Goal: Transaction & Acquisition: Purchase product/service

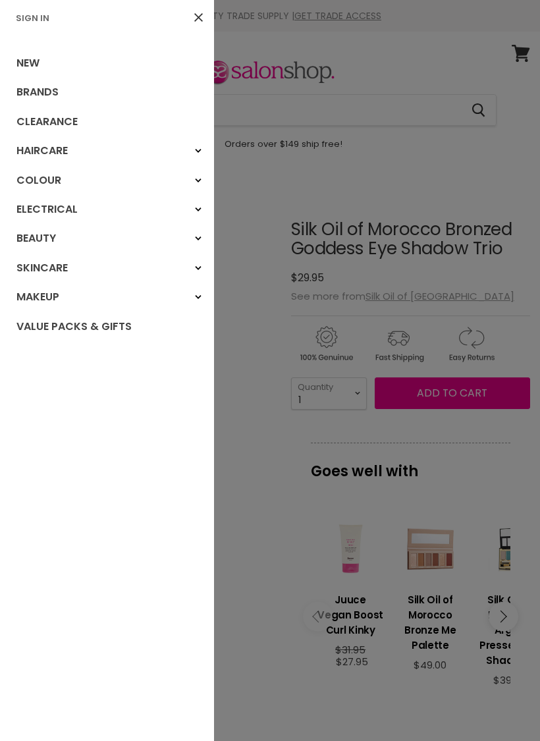
click at [82, 126] on link "Clearance" at bounding box center [107, 121] width 214 height 29
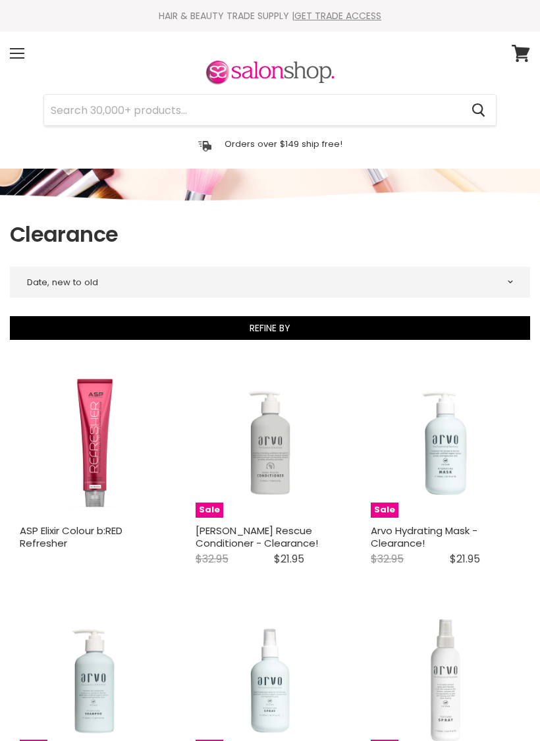
select select "created-descending"
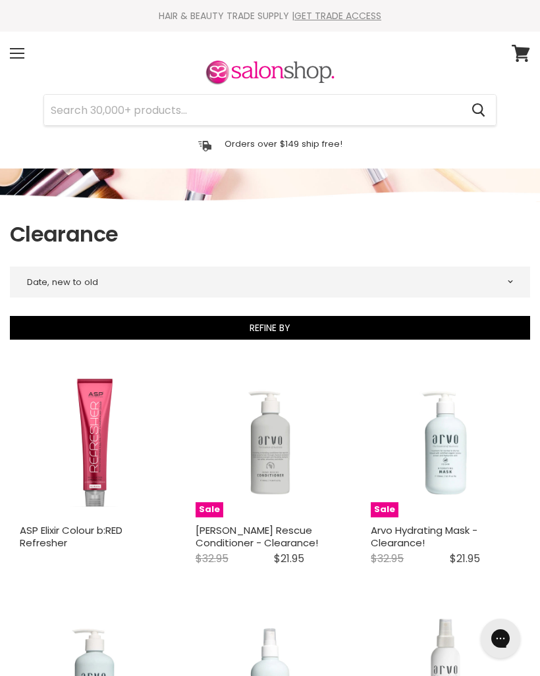
click at [22, 53] on span at bounding box center [17, 53] width 14 height 1
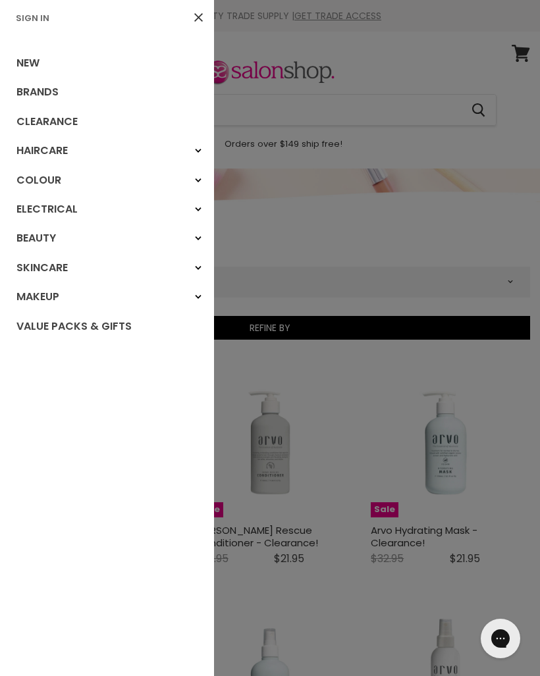
click at [207, 299] on div "Makeup" at bounding box center [198, 297] width 24 height 24
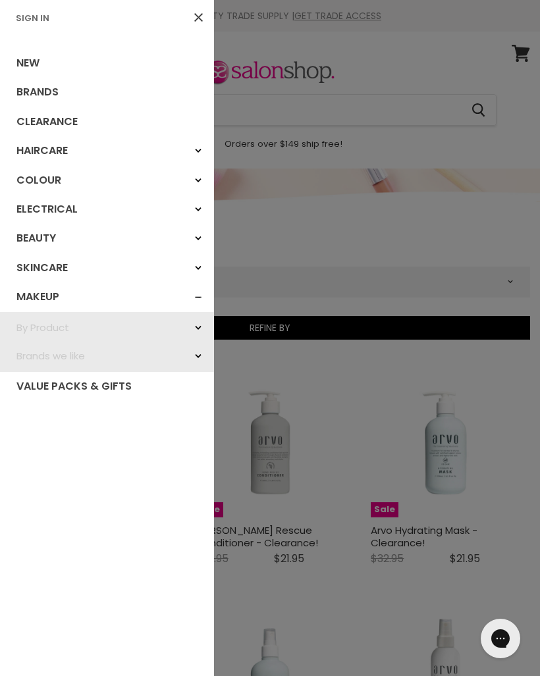
click at [107, 392] on link "Value Packs & Gifts" at bounding box center [107, 386] width 214 height 29
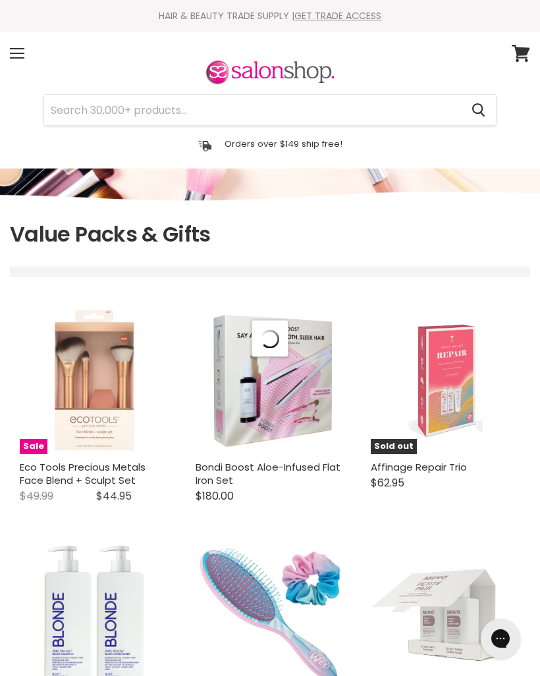
click at [24, 54] on div "Menu" at bounding box center [17, 53] width 28 height 30
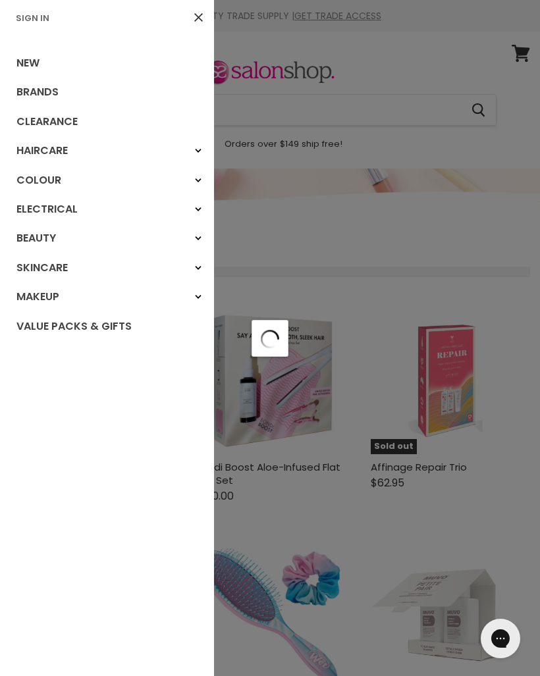
click at [63, 294] on link "Makeup" at bounding box center [107, 297] width 214 height 29
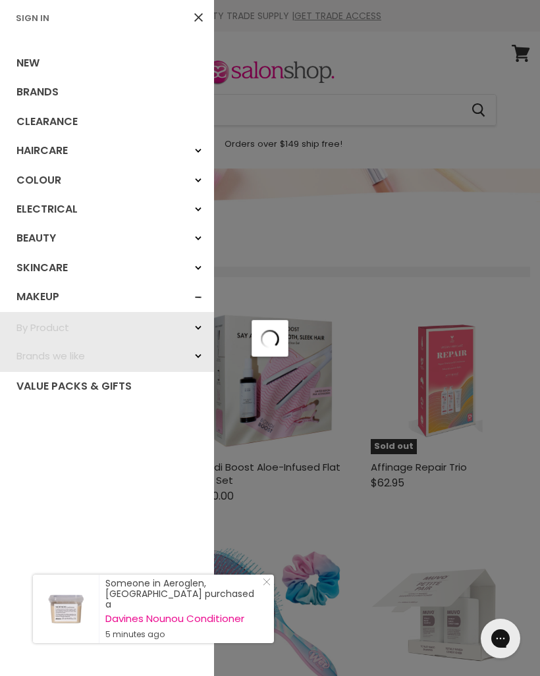
click at [65, 321] on link "By Product" at bounding box center [107, 327] width 214 height 28
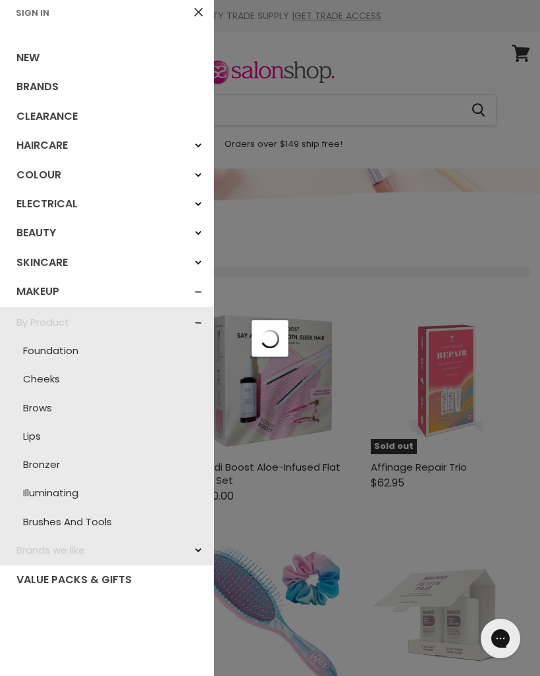
scroll to position [5, 0]
click at [83, 491] on link "Illuminating" at bounding box center [107, 493] width 201 height 28
click at [202, 549] on div "Brands we like" at bounding box center [198, 551] width 24 height 24
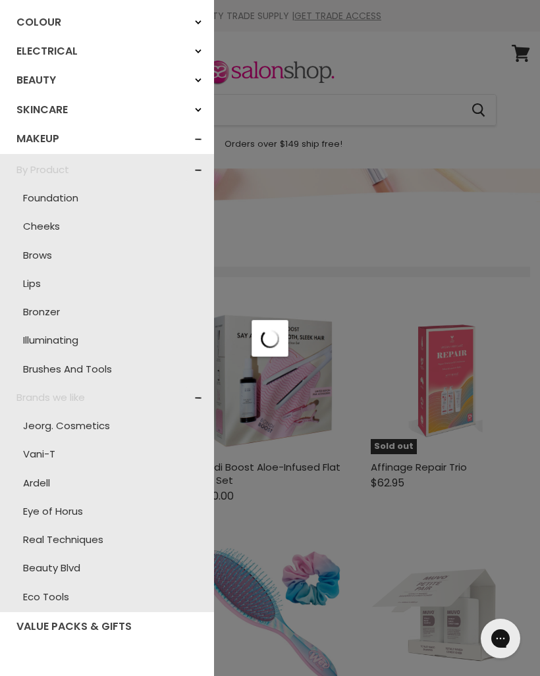
scroll to position [157, 0]
click at [83, 508] on link "Eye of Horus" at bounding box center [107, 512] width 201 height 28
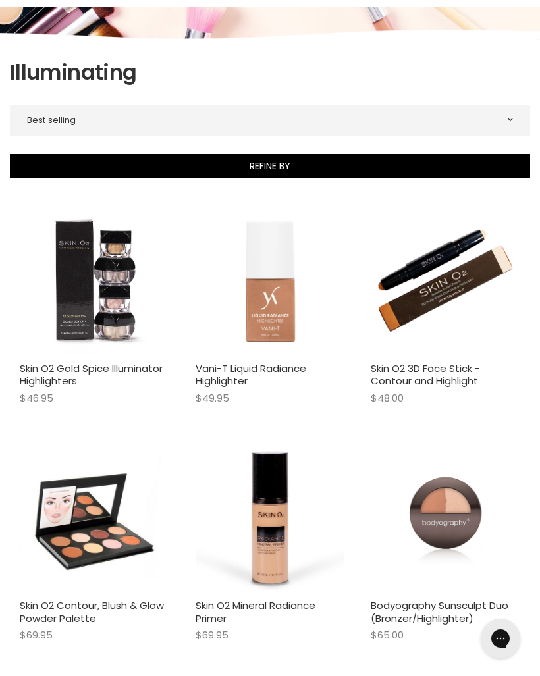
scroll to position [124, 0]
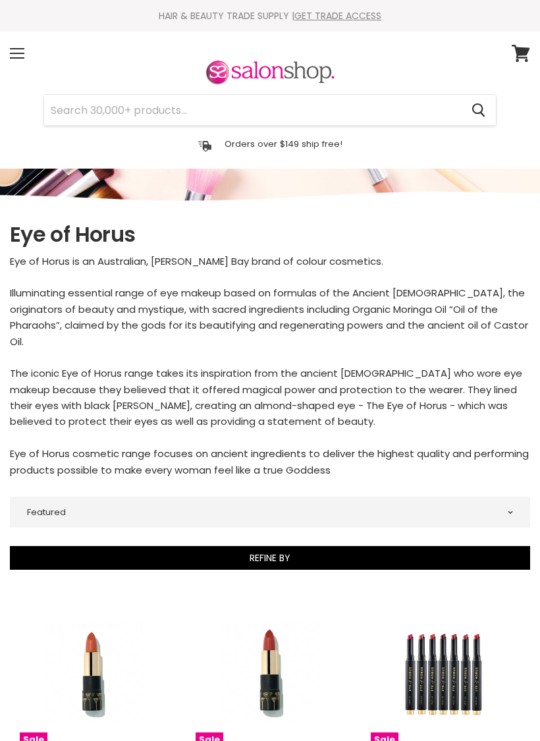
select select "manual"
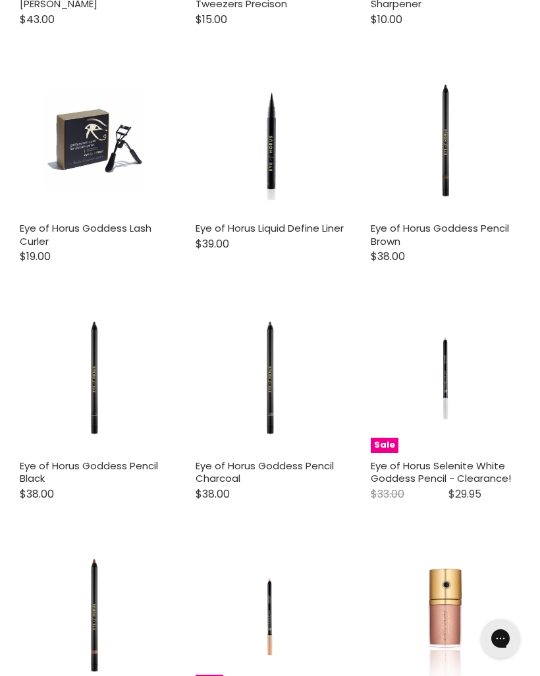
scroll to position [1945, 0]
